Goal: Information Seeking & Learning: Learn about a topic

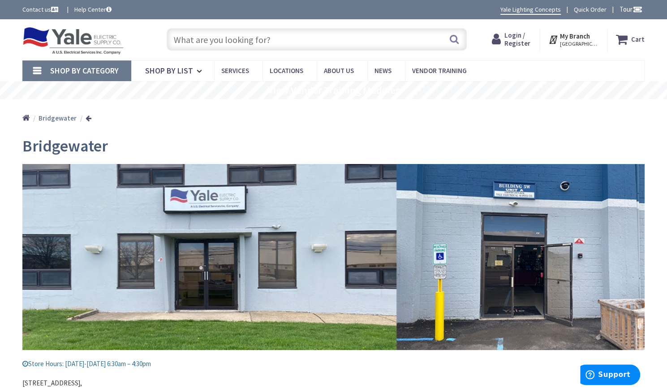
click at [59, 69] on span "Shop By Category" at bounding box center [84, 70] width 69 height 10
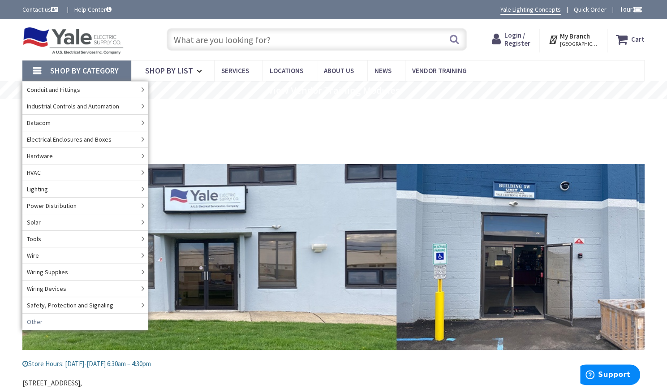
click at [90, 321] on link "Other" at bounding box center [84, 321] width 125 height 17
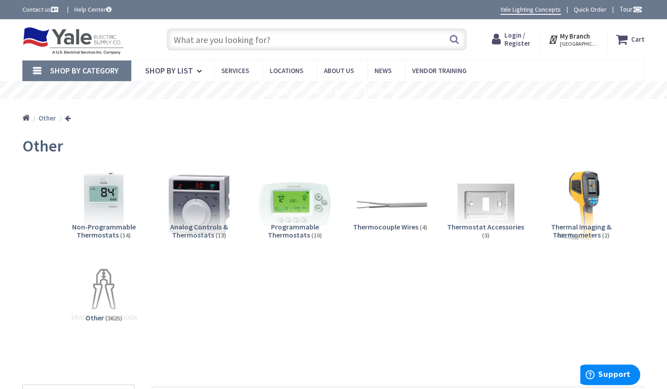
click at [177, 39] on input "text" at bounding box center [317, 39] width 300 height 22
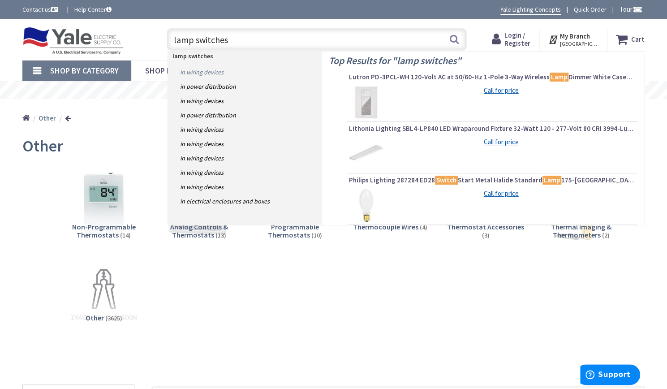
type input "lamp switches"
click at [191, 70] on link "in Wiring Devices" at bounding box center [245, 72] width 154 height 14
